Goal: Check status: Check status

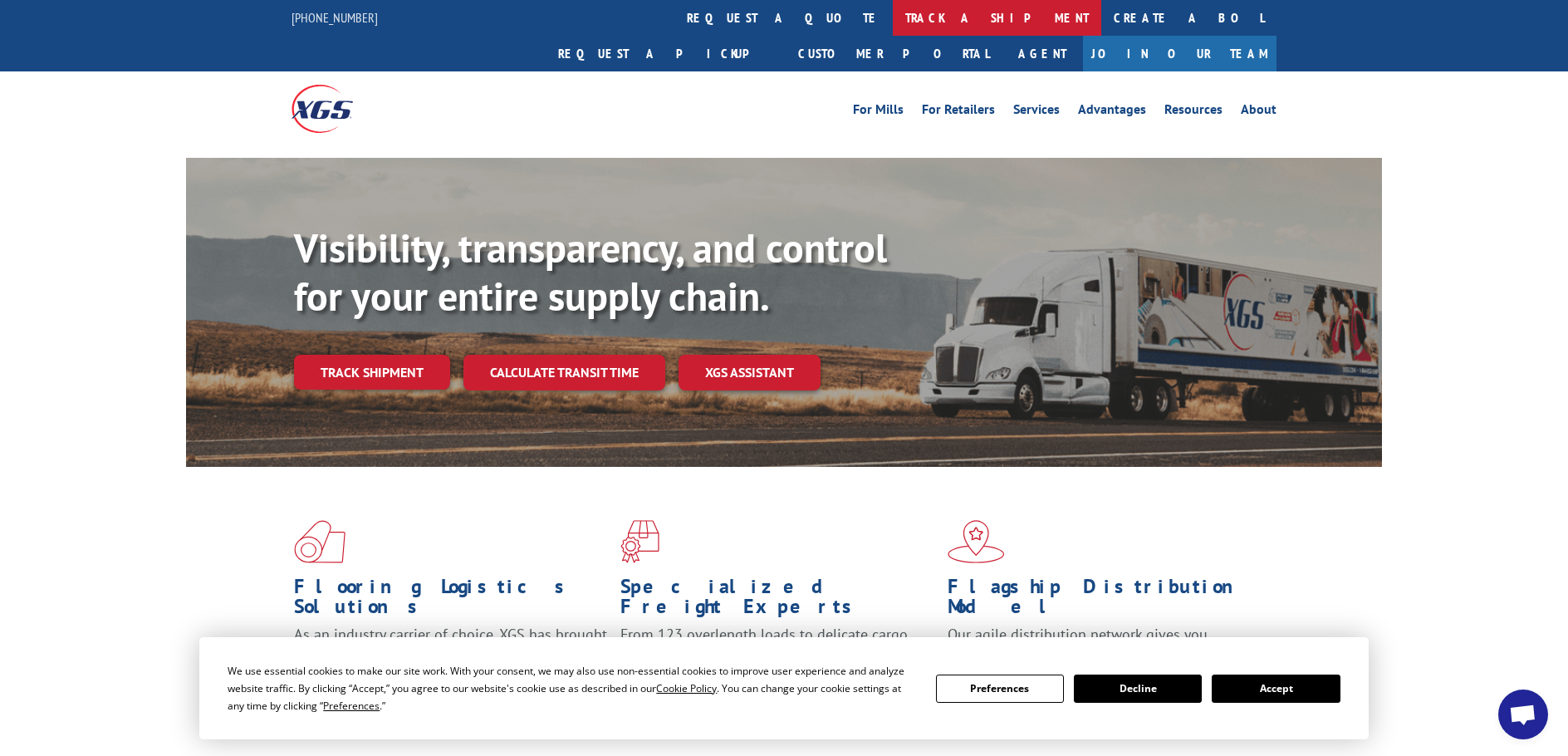
click at [892, 14] on link "track a shipment" at bounding box center [996, 18] width 209 height 36
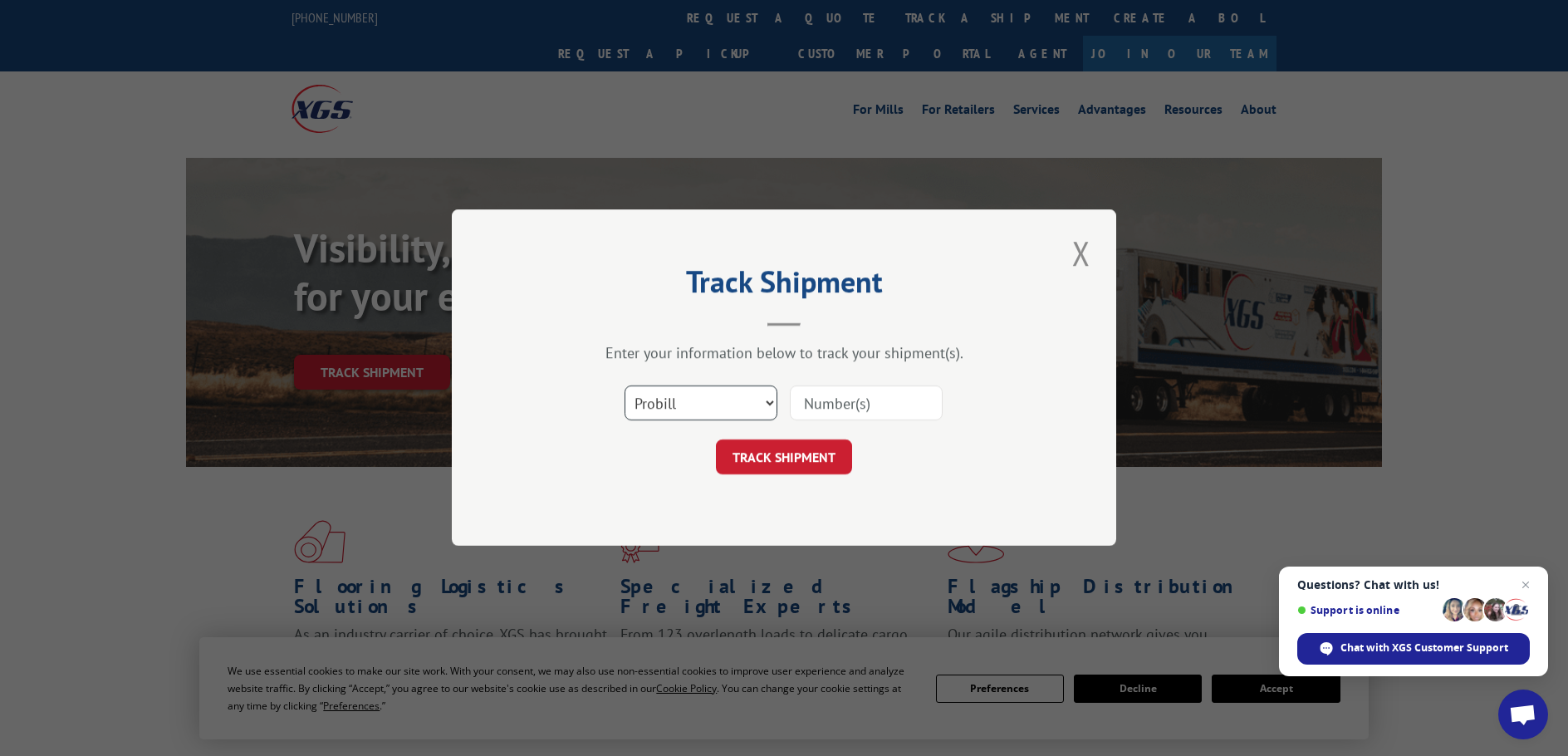
click at [763, 404] on select "Select category... Probill BOL PO" at bounding box center [701, 403] width 153 height 35
select select "bol"
click at [625, 386] on select "Select category... Probill BOL PO" at bounding box center [701, 403] width 153 height 35
click at [850, 407] on input at bounding box center [866, 403] width 153 height 35
type input "2549904"
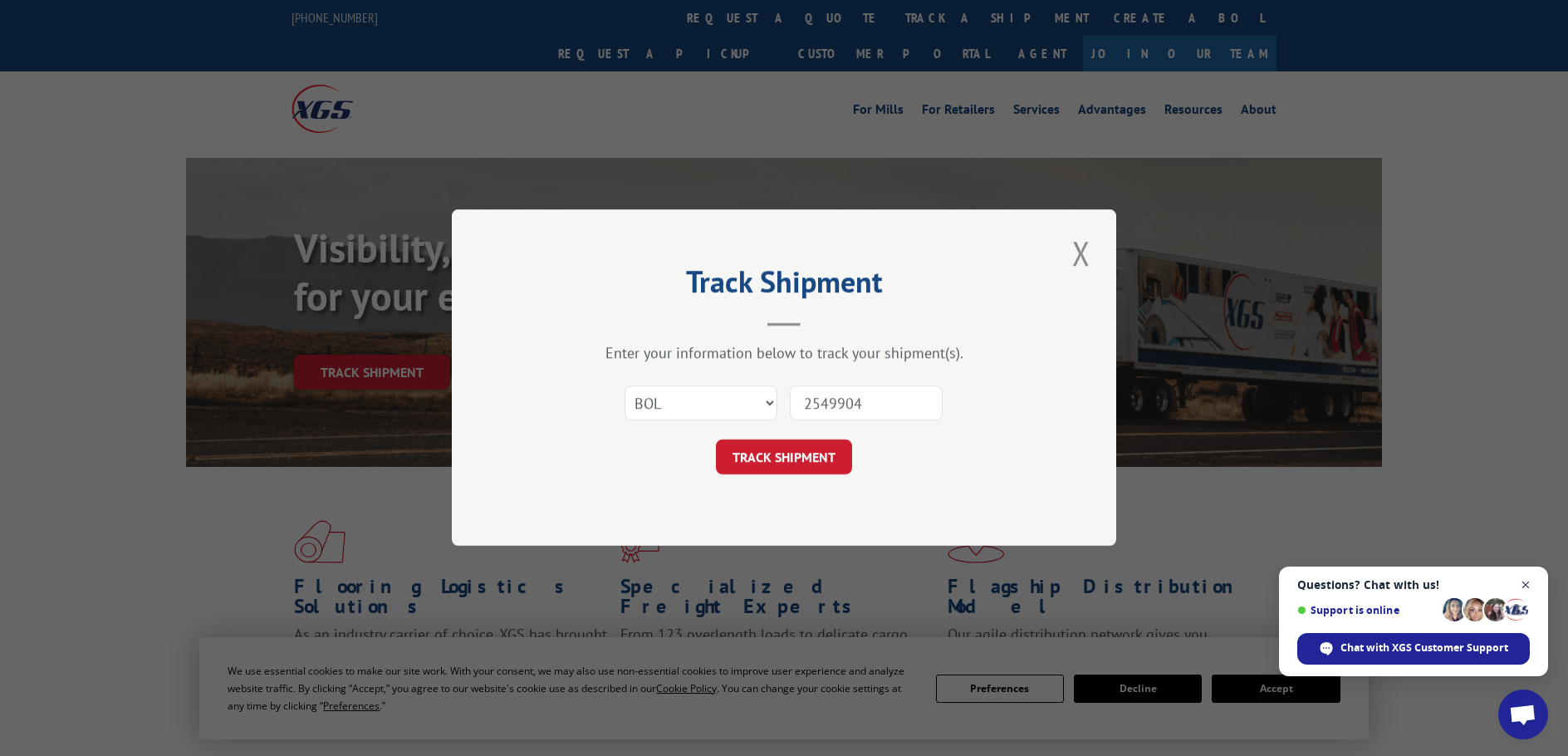
click at [1531, 584] on span "Open chat" at bounding box center [1526, 585] width 21 height 21
click at [1531, 584] on div "Track Shipment Enter your information below to track your shipment(s). Select c…" at bounding box center [784, 378] width 1568 height 756
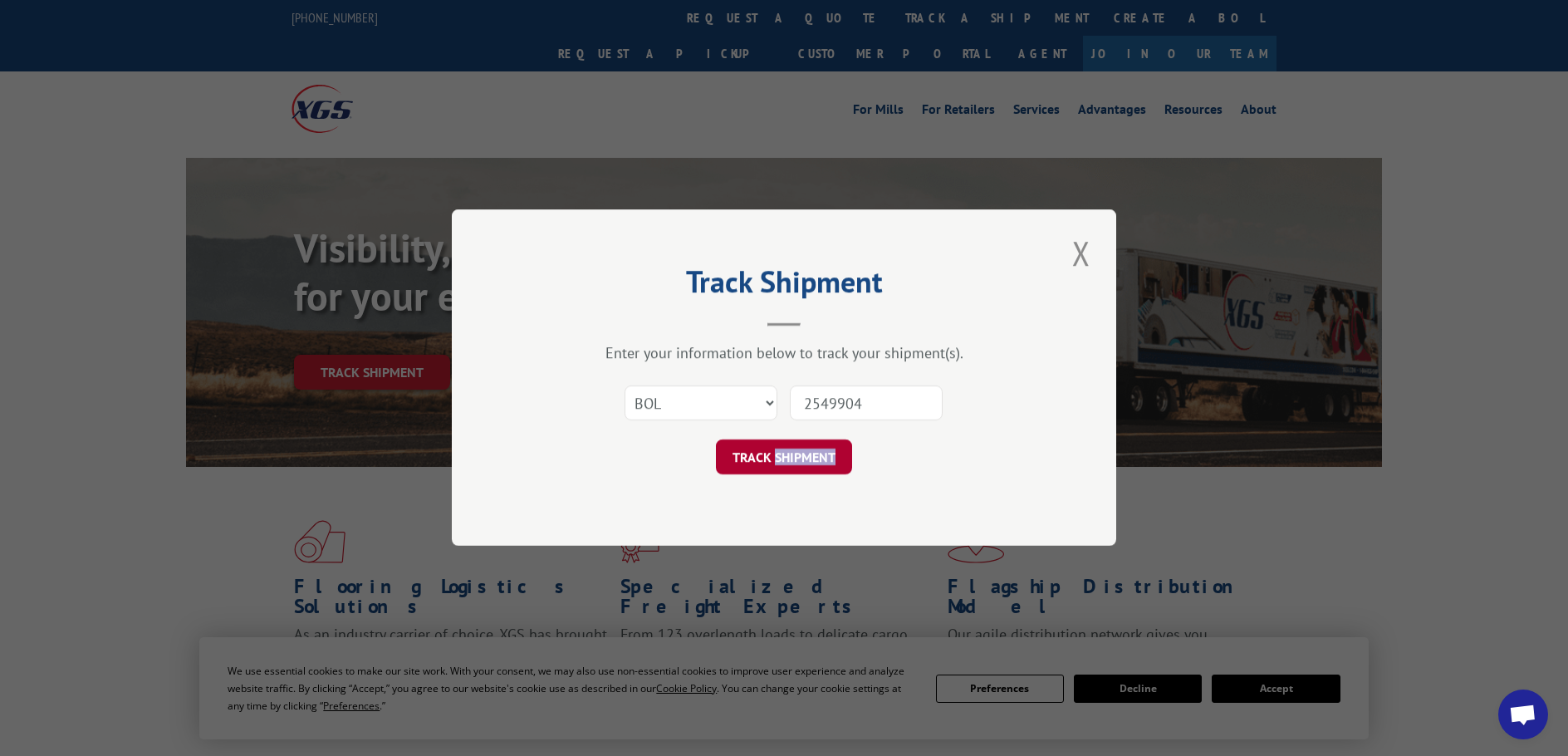
click at [785, 456] on button "TRACK SHIPMENT" at bounding box center [784, 458] width 136 height 35
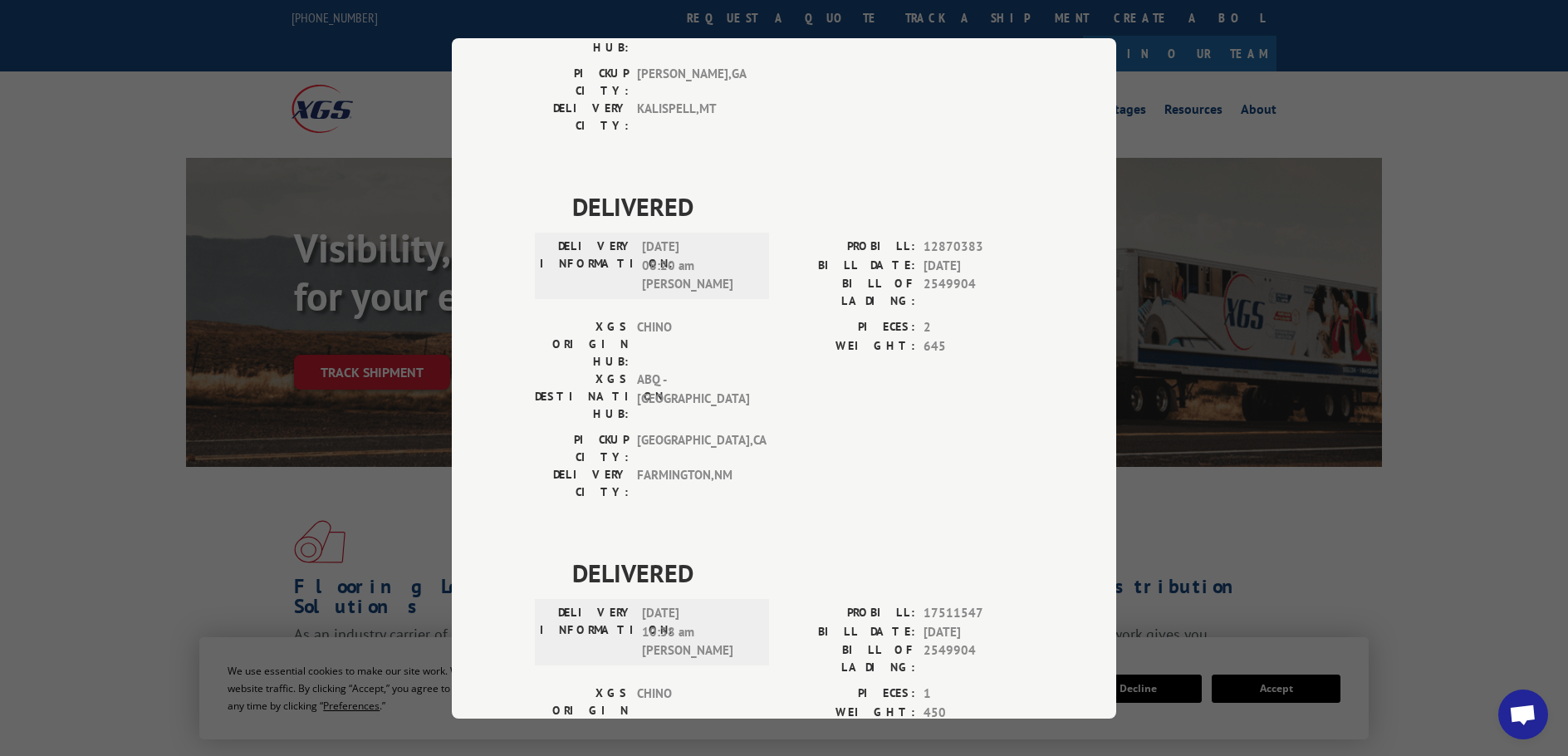
scroll to position [357, 0]
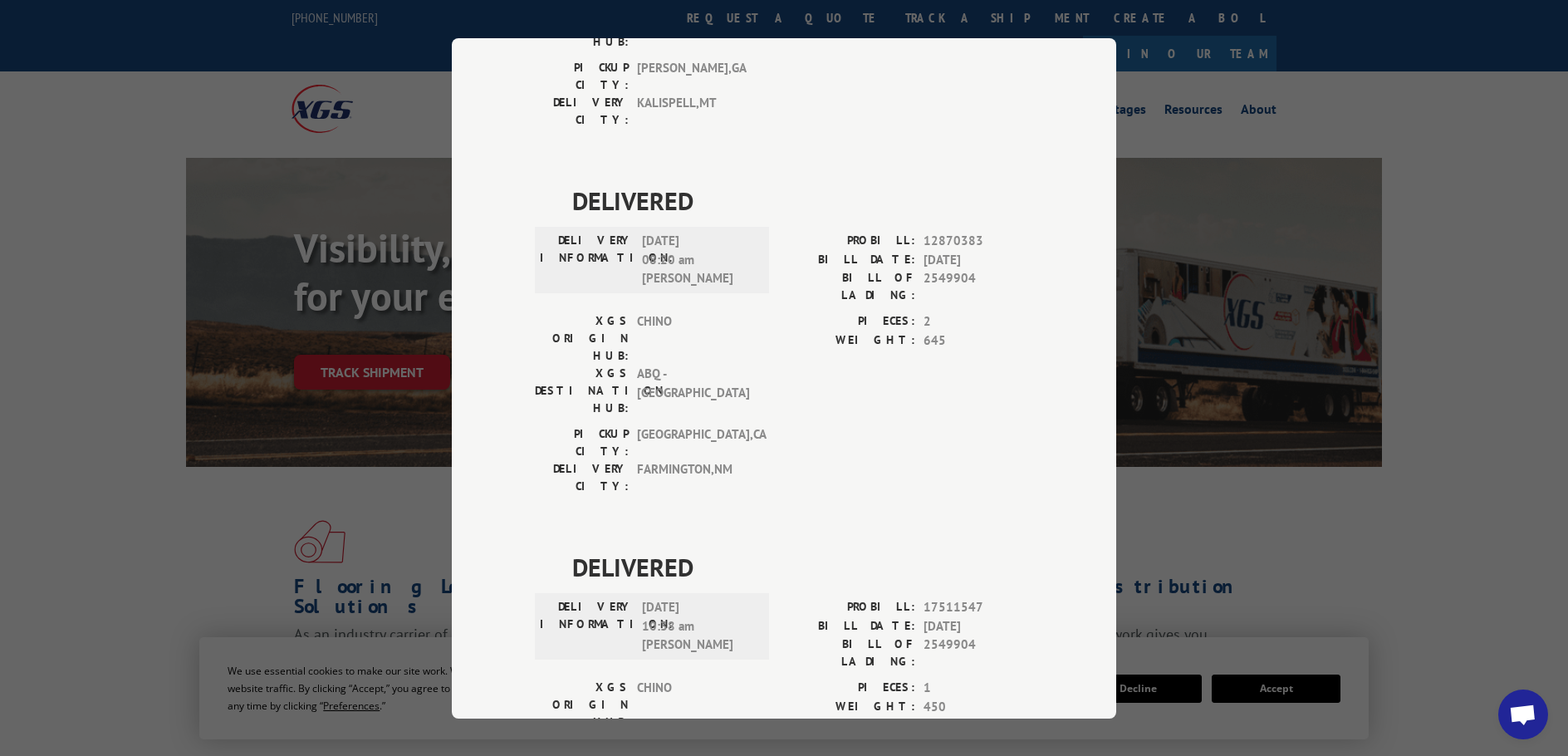
click at [1343, 95] on div "Track Shipment DELIVERED DELIVERY INFORMATION: PROBILL: 9186297 BILL DATE: [DAT…" at bounding box center [784, 378] width 1568 height 756
